Goal: Check status

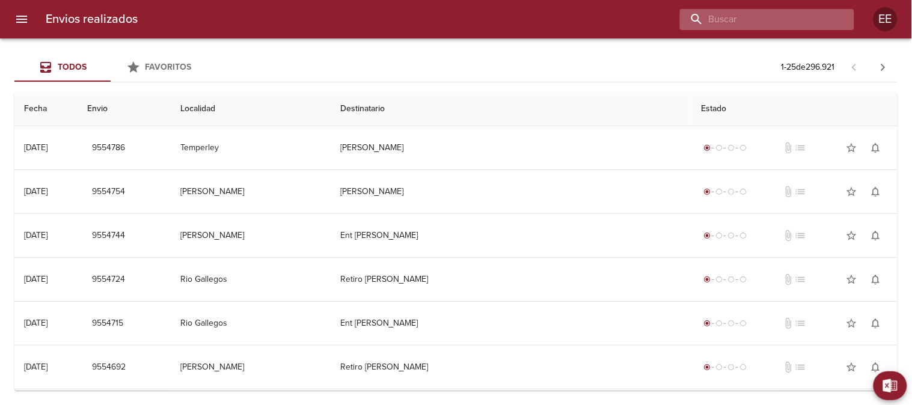
click at [766, 22] on input "buscar" at bounding box center [757, 19] width 154 height 21
paste input "[PERSON_NAME]"
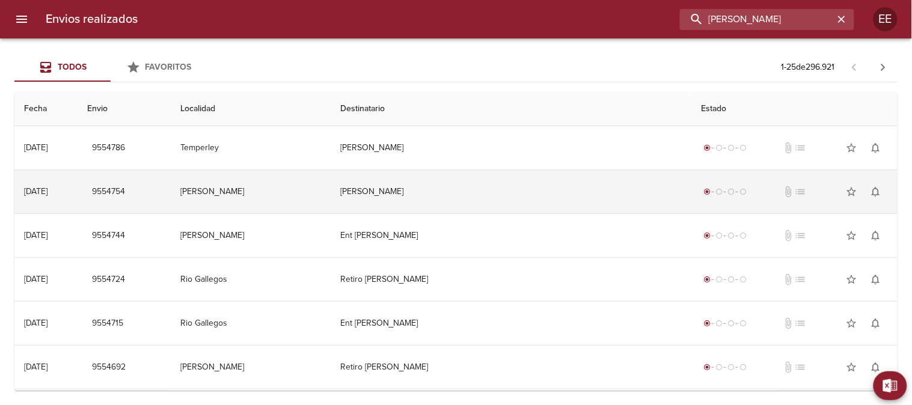
type input "[PERSON_NAME]"
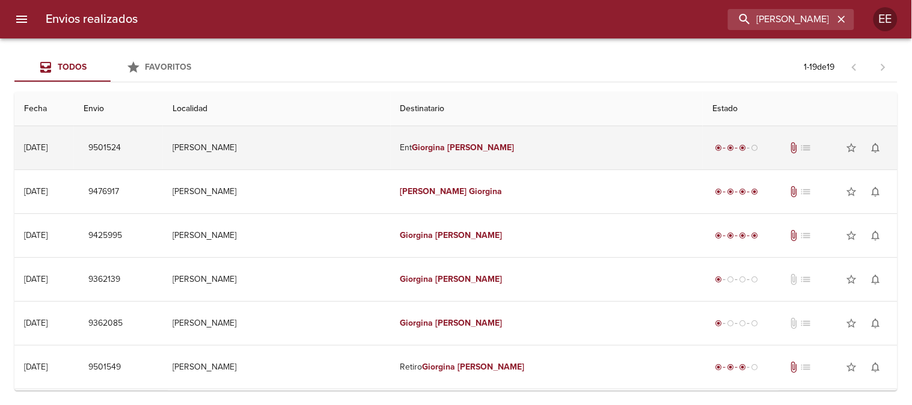
click at [432, 143] on em "Giorgina" at bounding box center [429, 148] width 33 height 10
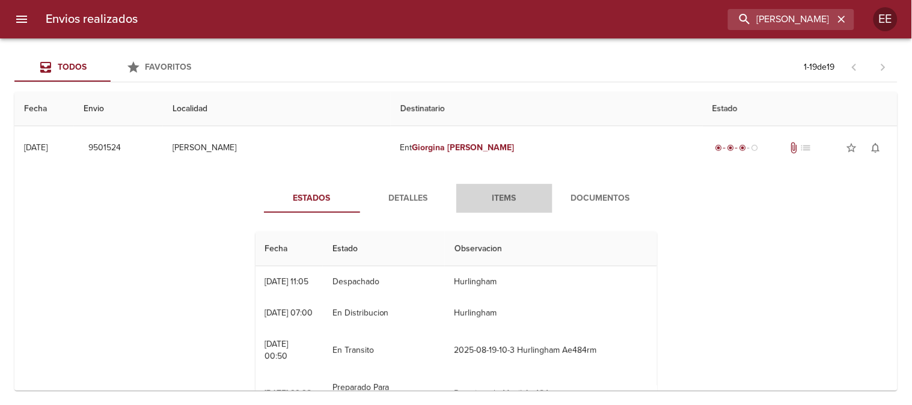
click at [506, 200] on span "Items" at bounding box center [505, 198] width 82 height 15
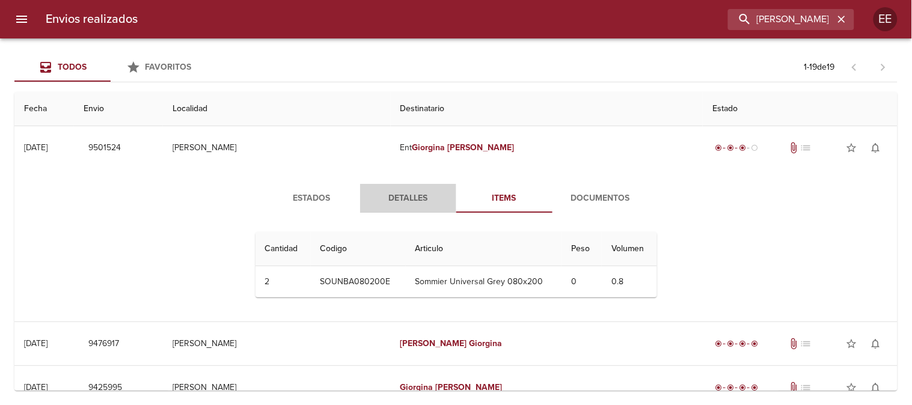
click at [395, 197] on span "Detalles" at bounding box center [408, 198] width 82 height 15
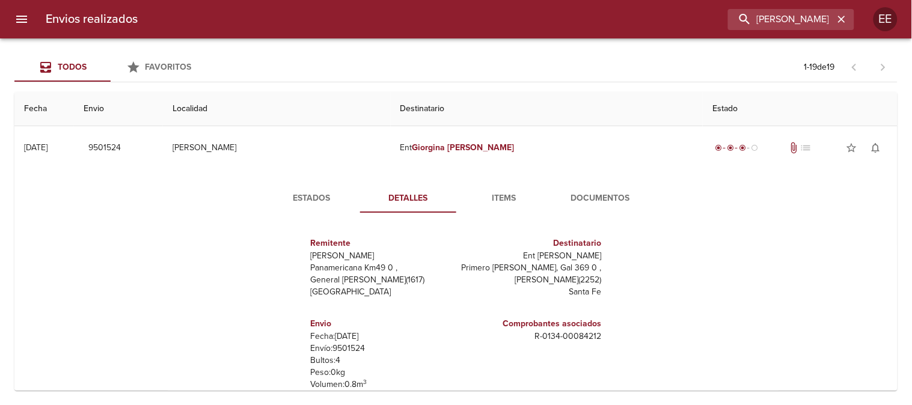
click at [583, 201] on span "Documentos" at bounding box center [601, 198] width 82 height 15
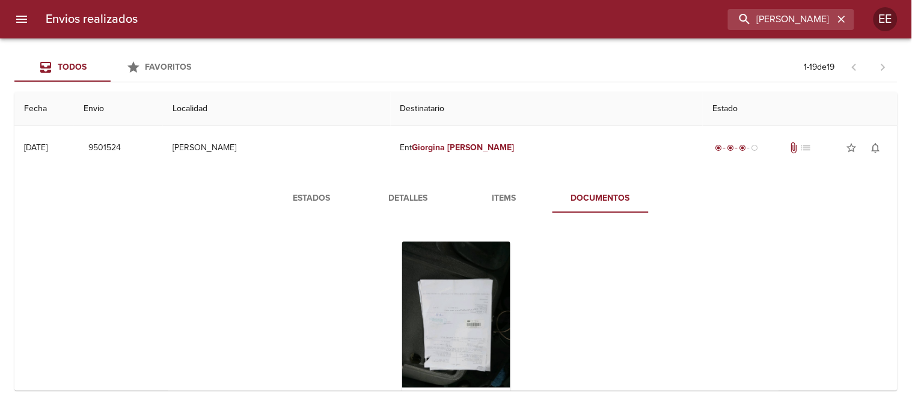
scroll to position [67, 0]
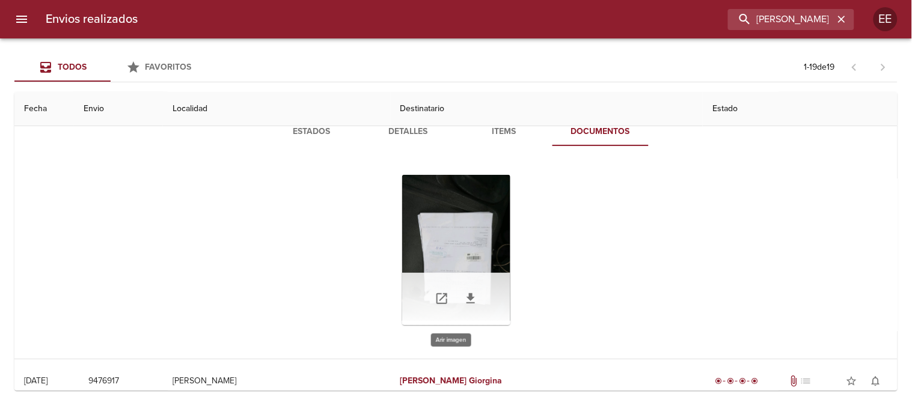
click at [461, 251] on div "Tabla de envíos del cliente" at bounding box center [456, 250] width 108 height 150
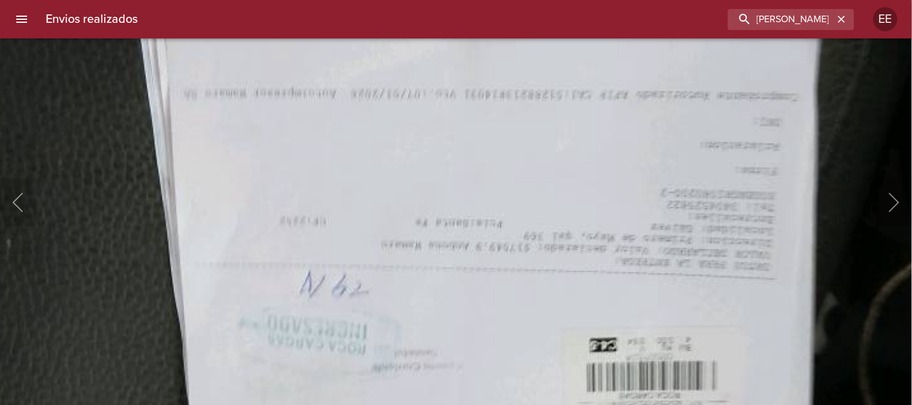
click at [443, 0] on html "Envios realizados [PERSON_NAME] EE Todos Favoritos 1 - 19 de 19 Fecha Envio Loc…" at bounding box center [456, 0] width 912 height 0
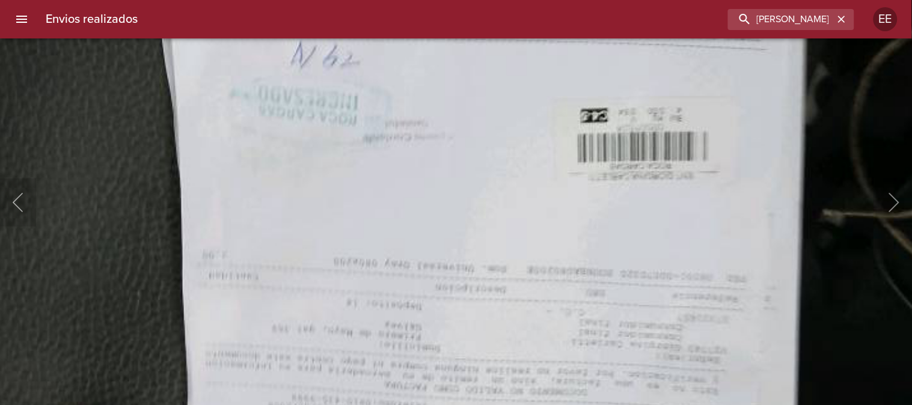
click at [432, 0] on html "Envios realizados [PERSON_NAME] EE Todos Favoritos 1 - 19 de 19 Fecha Envio Loc…" at bounding box center [456, 0] width 912 height 0
click at [466, 200] on img "Lightbox" at bounding box center [479, 54] width 998 height 1345
click at [88, 127] on img "Lightbox" at bounding box center [479, 54] width 998 height 1345
click at [521, 168] on img "Lightbox" at bounding box center [479, 54] width 998 height 1345
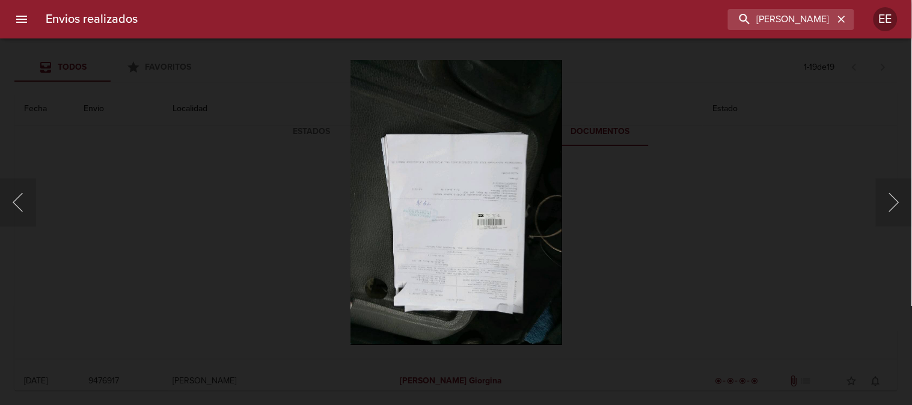
click at [521, 168] on img "Lightbox" at bounding box center [456, 202] width 212 height 285
click at [840, 103] on div "Lightbox" at bounding box center [456, 202] width 912 height 405
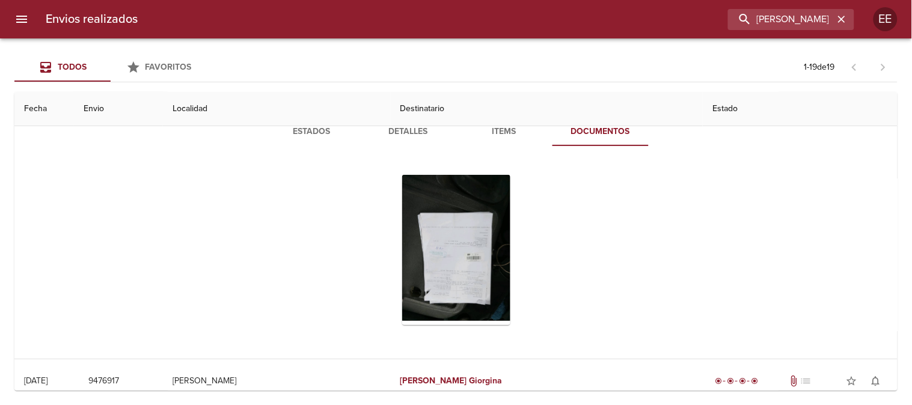
click at [300, 125] on th "Localidad" at bounding box center [277, 109] width 228 height 34
click at [301, 129] on span "Estados" at bounding box center [312, 131] width 82 height 15
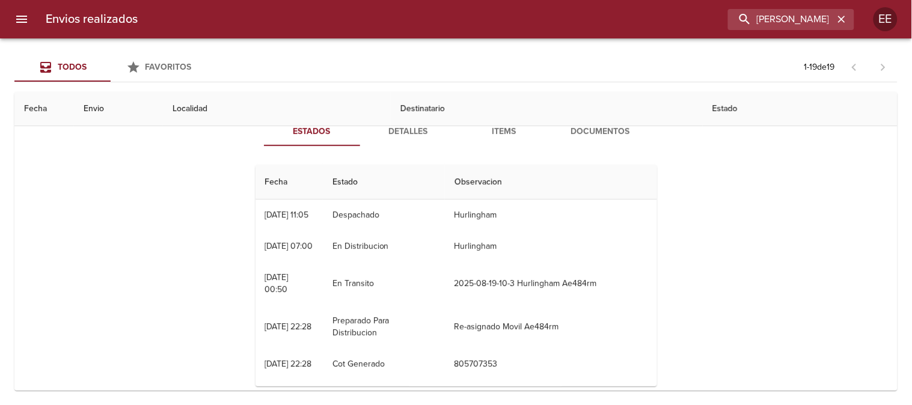
scroll to position [0, 0]
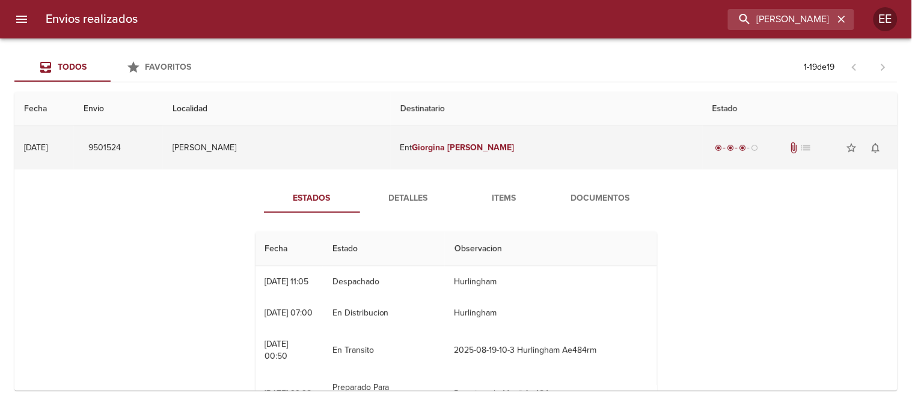
click at [434, 147] on em "Giorgina" at bounding box center [429, 148] width 33 height 10
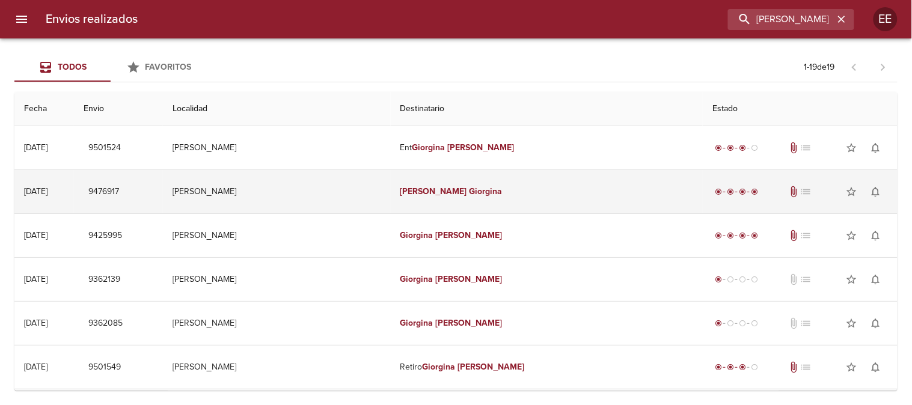
click at [436, 198] on td "[PERSON_NAME]" at bounding box center [547, 191] width 313 height 43
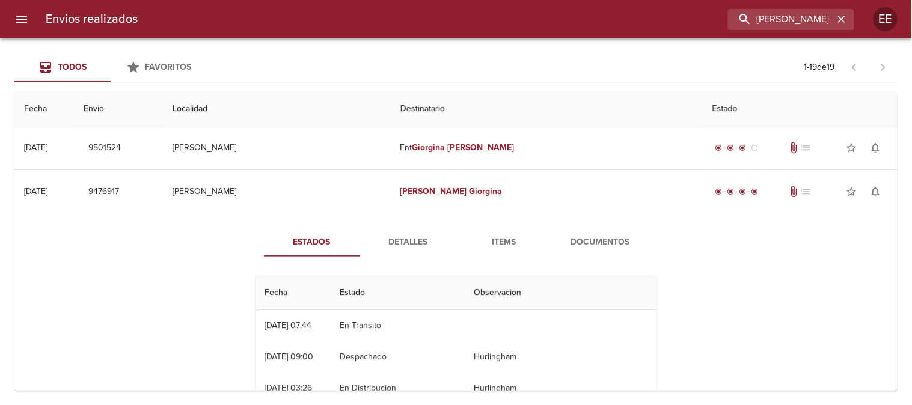
scroll to position [67, 0]
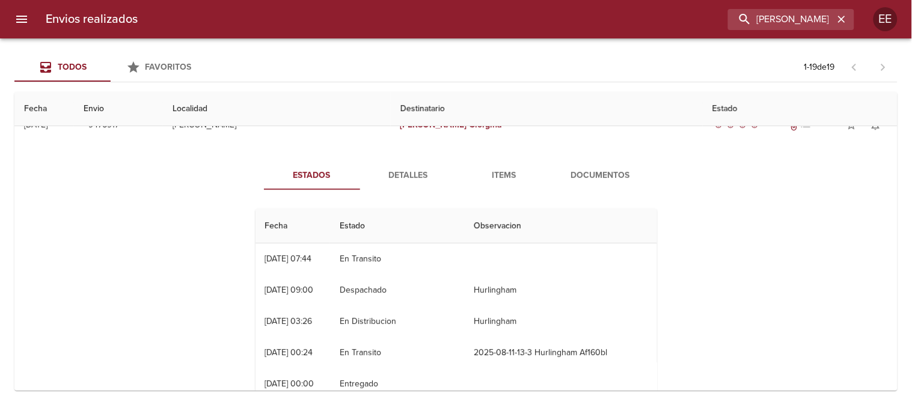
click at [499, 177] on span "Items" at bounding box center [505, 175] width 82 height 15
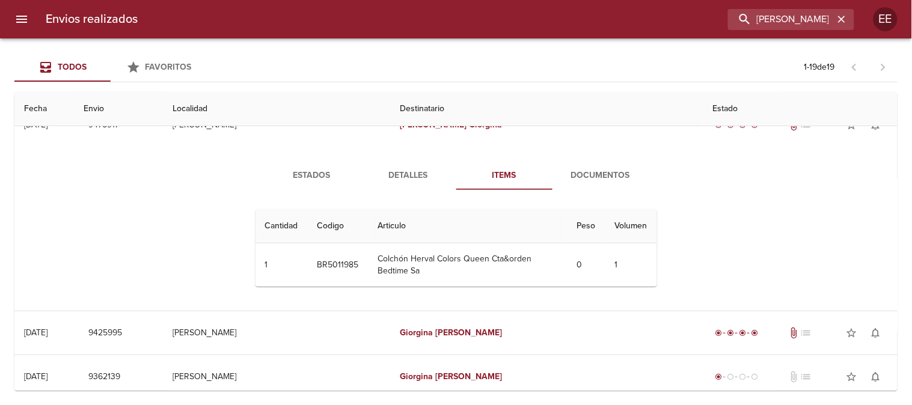
click at [594, 177] on span "Documentos" at bounding box center [601, 175] width 82 height 15
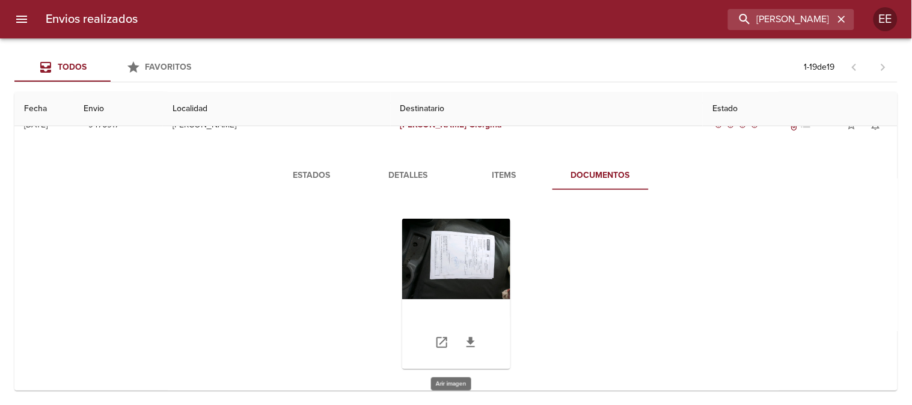
click at [464, 263] on div "Tabla de envíos del cliente" at bounding box center [456, 294] width 108 height 150
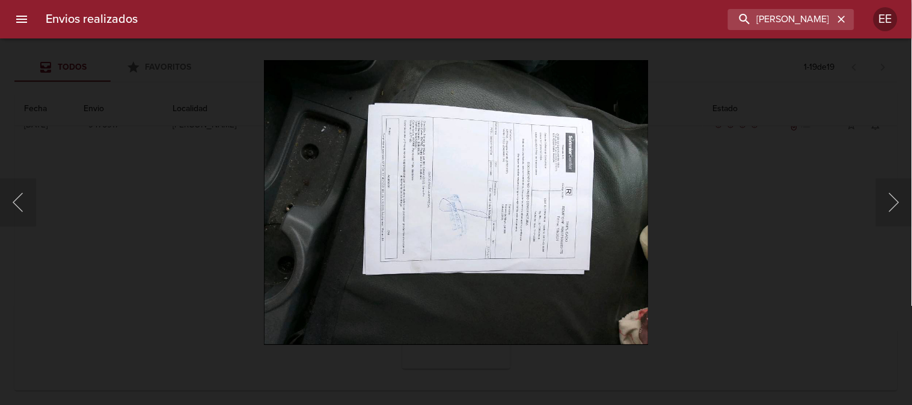
click at [451, 184] on img "Lightbox" at bounding box center [456, 202] width 384 height 285
click at [740, 126] on div "Lightbox" at bounding box center [456, 202] width 912 height 405
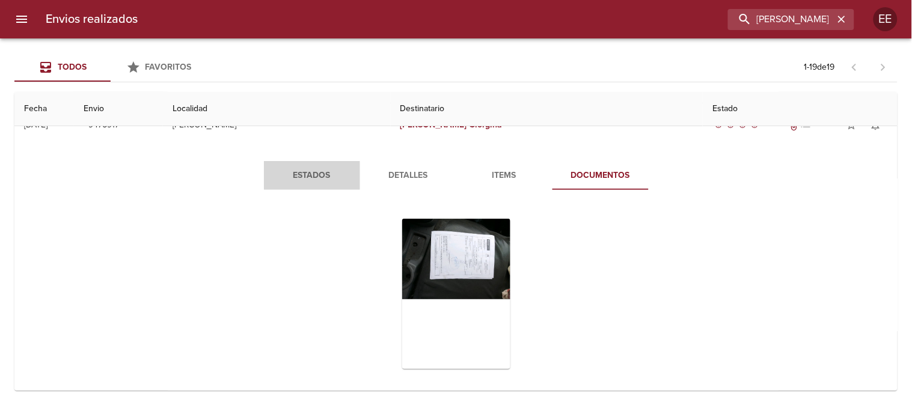
click at [311, 177] on span "Estados" at bounding box center [312, 175] width 82 height 15
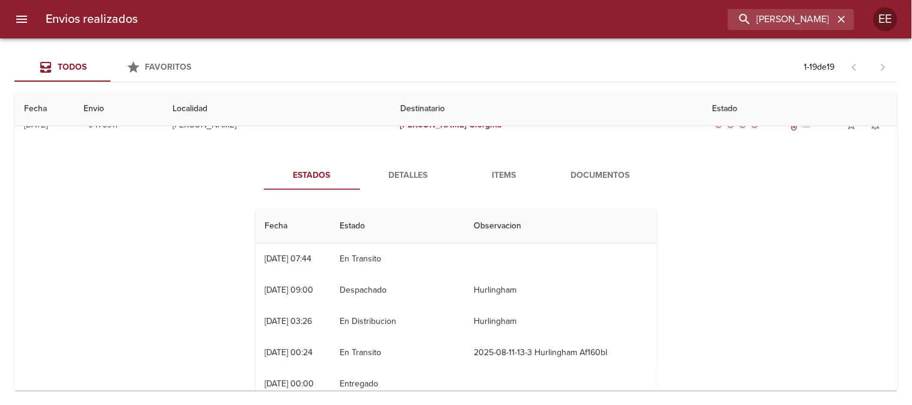
scroll to position [0, 0]
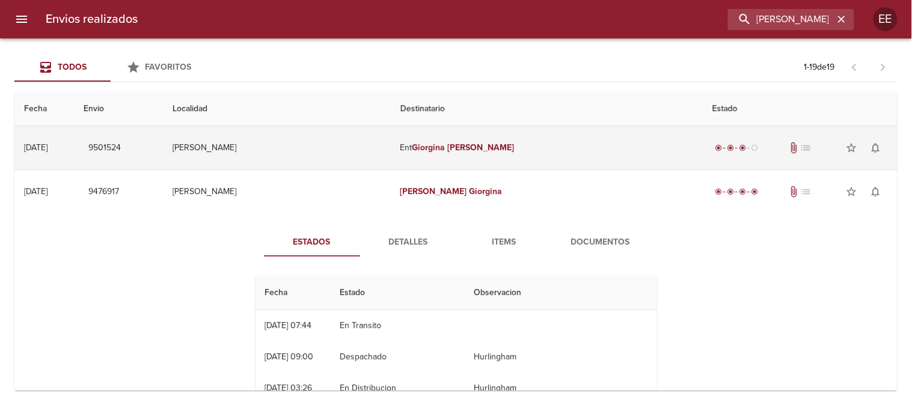
click at [437, 143] on em "Giorgina" at bounding box center [429, 148] width 33 height 10
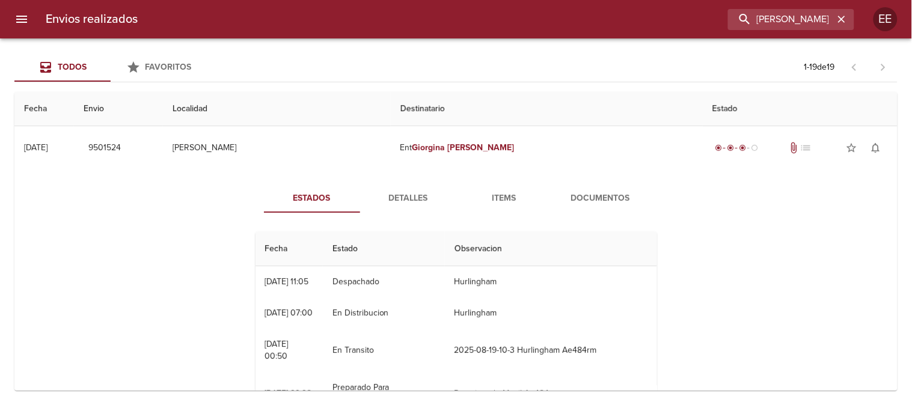
click at [404, 198] on span "Detalles" at bounding box center [408, 198] width 82 height 15
